Goal: Check status: Check status

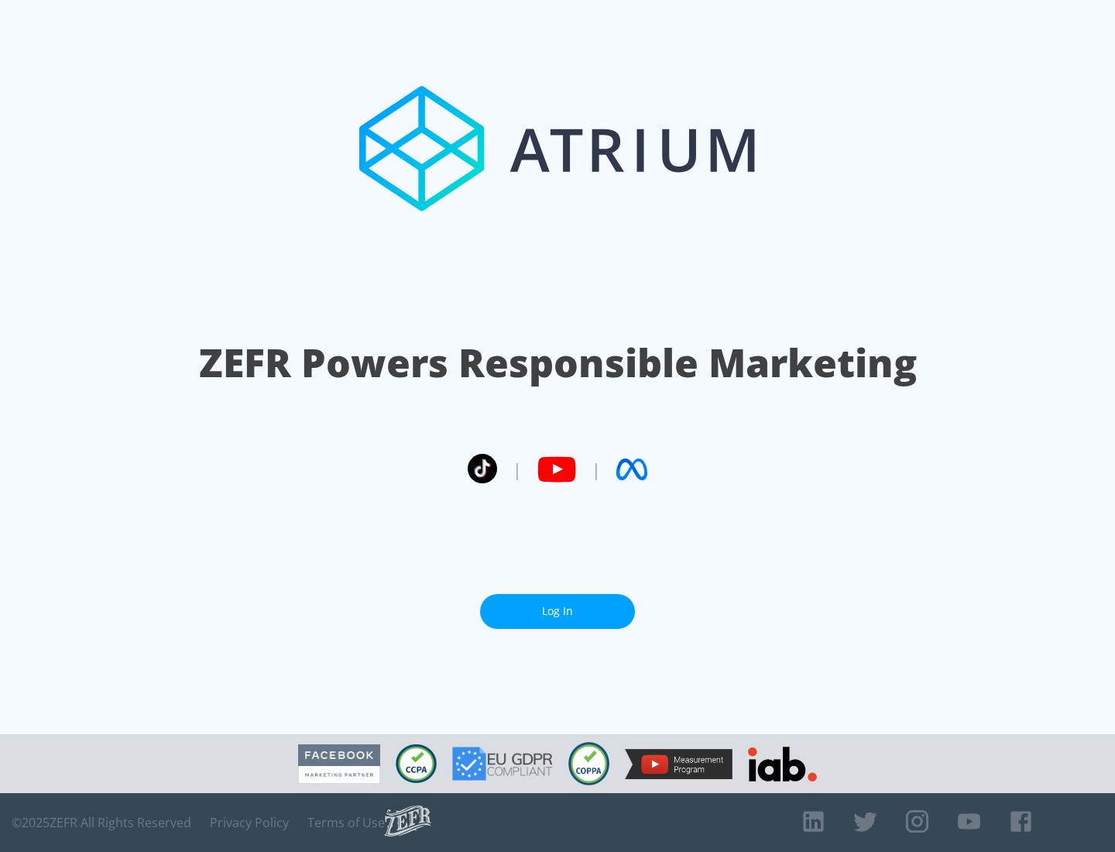
click at [558, 611] on link "Log In" at bounding box center [557, 611] width 155 height 35
